Goal: Information Seeking & Learning: Learn about a topic

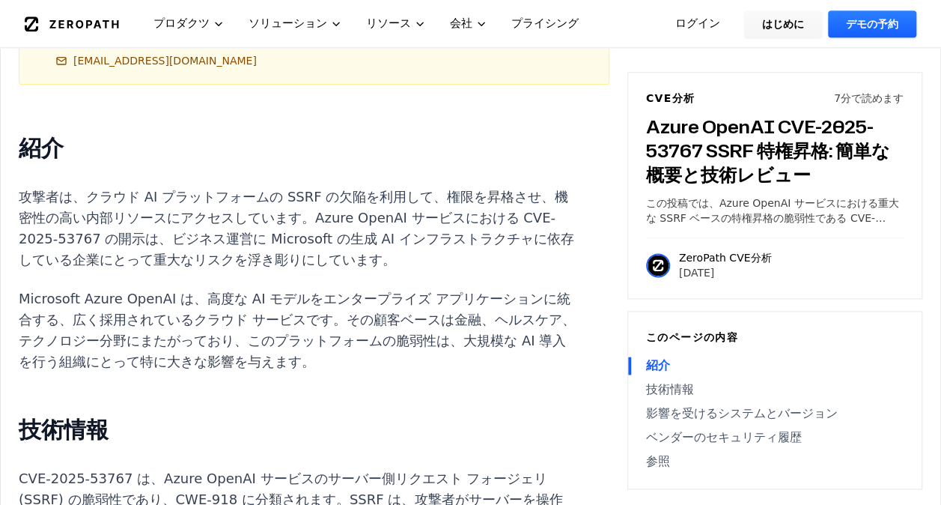
scroll to position [824, 0]
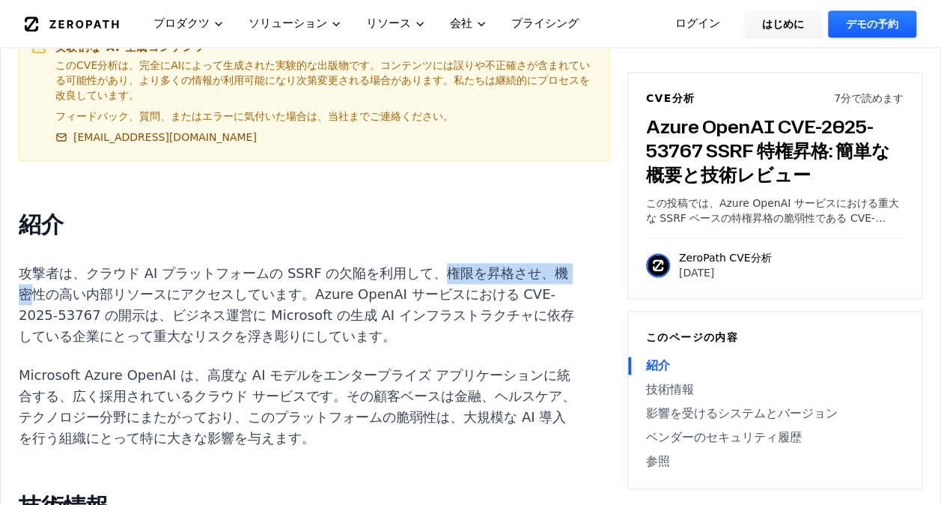
drag, startPoint x: 365, startPoint y: 233, endPoint x: 479, endPoint y: 233, distance: 113.8
click at [479, 263] on p "攻撃者は、クラウド AI プラットフォームの SSRF の欠陥を利用して、権限を昇格させ、機密性の高い内部リソースにアクセスしています。Azure OpenA…" at bounding box center [297, 305] width 557 height 84
drag, startPoint x: 479, startPoint y: 233, endPoint x: 479, endPoint y: 285, distance: 51.7
click at [479, 285] on p "攻撃者は、クラウド AI プラットフォームの SSRF の欠陥を利用して、権限を昇格させ、機密性の高い内部リソースにアクセスしています。Azure OpenA…" at bounding box center [297, 305] width 557 height 84
click at [130, 263] on p "攻撃者は、クラウド AI プラットフォームの SSRF の欠陥を利用して、権限を昇格させ、機密性の高い内部リソースにアクセスしています。Azure OpenA…" at bounding box center [297, 305] width 557 height 84
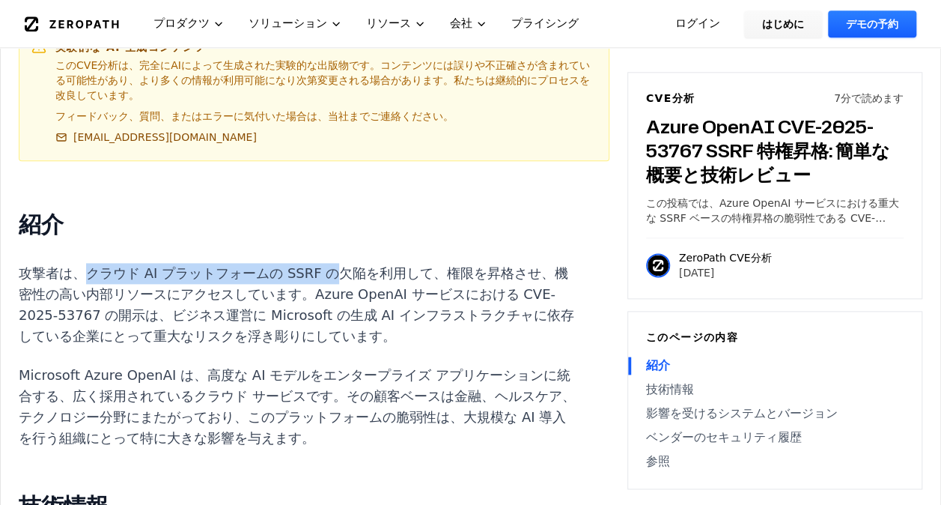
drag, startPoint x: 80, startPoint y: 231, endPoint x: 275, endPoint y: 242, distance: 195.1
click at [275, 263] on p "攻撃者は、クラウド AI プラットフォームの SSRF の欠陥を利用して、権限を昇格させ、機密性の高い内部リソースにアクセスしています。Azure OpenA…" at bounding box center [297, 305] width 557 height 84
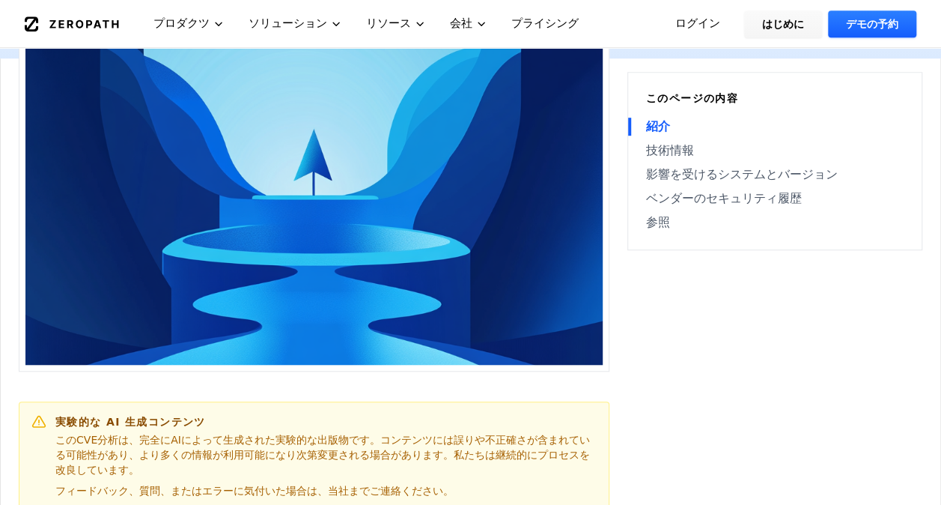
scroll to position [0, 0]
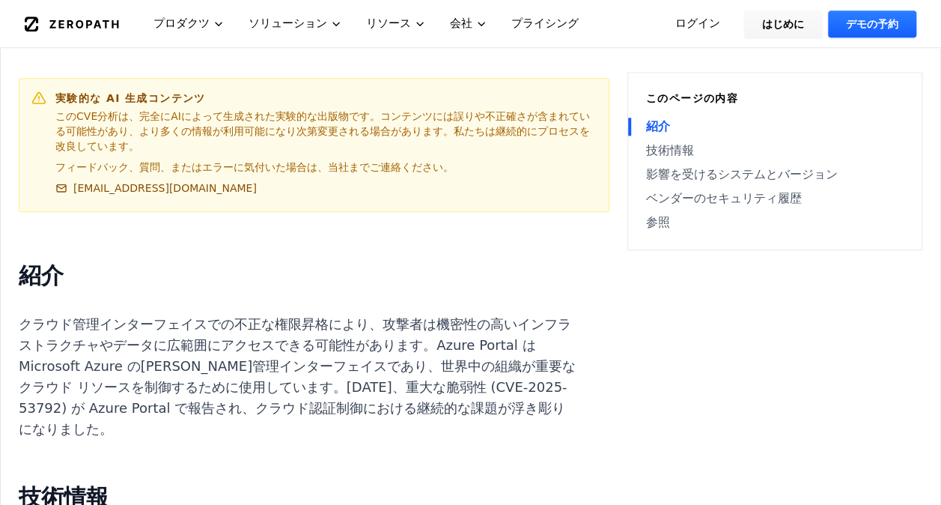
scroll to position [824, 0]
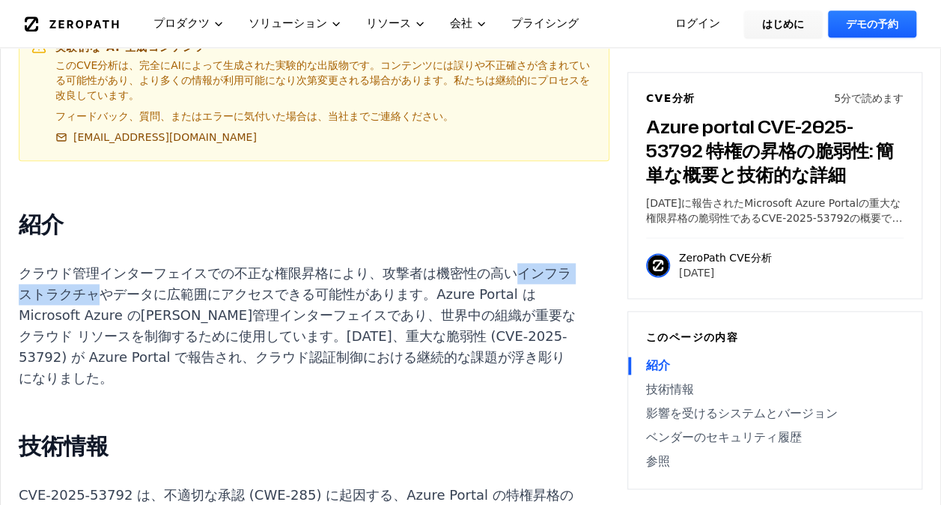
drag, startPoint x: 438, startPoint y: 258, endPoint x: 64, endPoint y: 277, distance: 374.2
click at [64, 277] on p "クラウド管理インターフェイスでの不正な権限昇格により、攻撃者は機密性の高いインフラストラクチャやデータに広範囲にアクセスできる可能性があります。Azure P…" at bounding box center [297, 326] width 557 height 126
copy p "インフラストラクチャ"
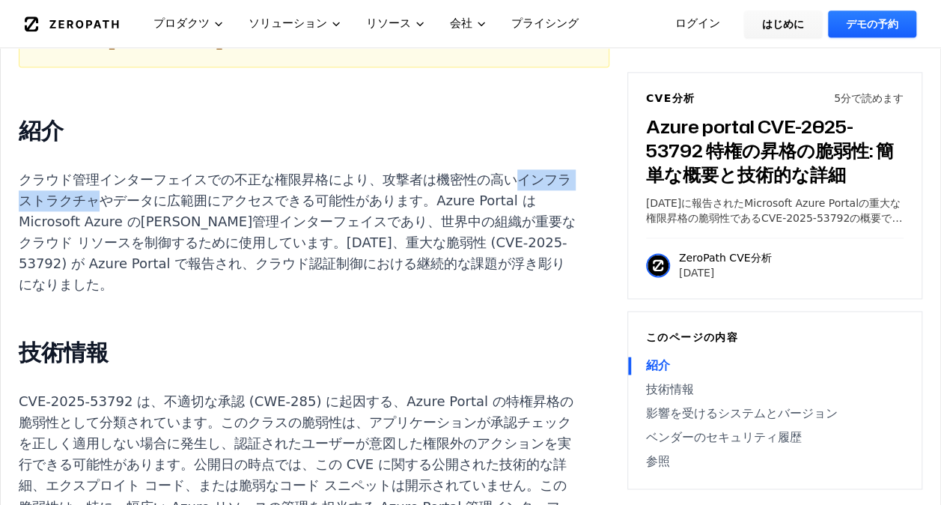
scroll to position [974, 0]
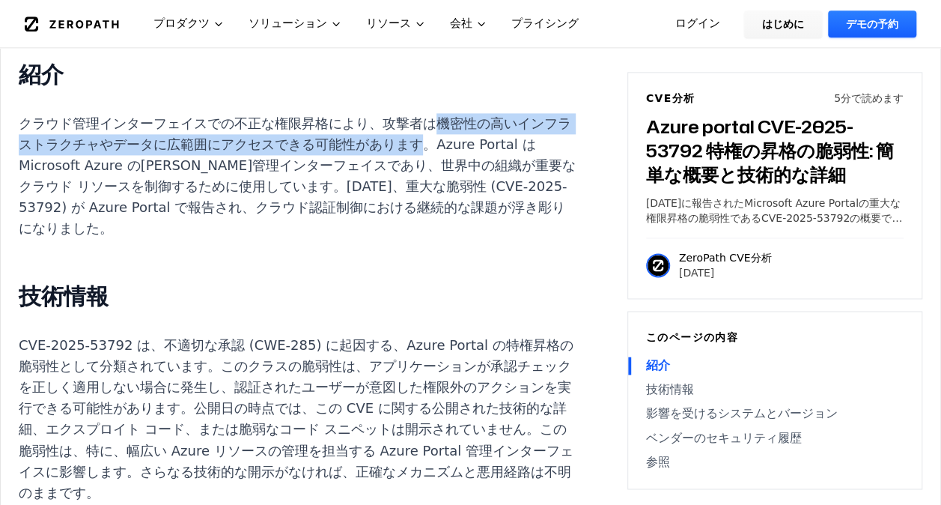
drag, startPoint x: 370, startPoint y: 106, endPoint x: 333, endPoint y: 129, distance: 44.1
click at [333, 129] on p "クラウド管理インターフェイスでの不正な権限昇格により、攻撃者は機密性の高いインフラストラクチャやデータに広範囲にアクセスできる可能性があります。Azure P…" at bounding box center [297, 176] width 557 height 126
copy p "機密性の高いインフラストラクチャやデータに広範囲にアクセスできる可能性があります"
